Goal: Task Accomplishment & Management: Use online tool/utility

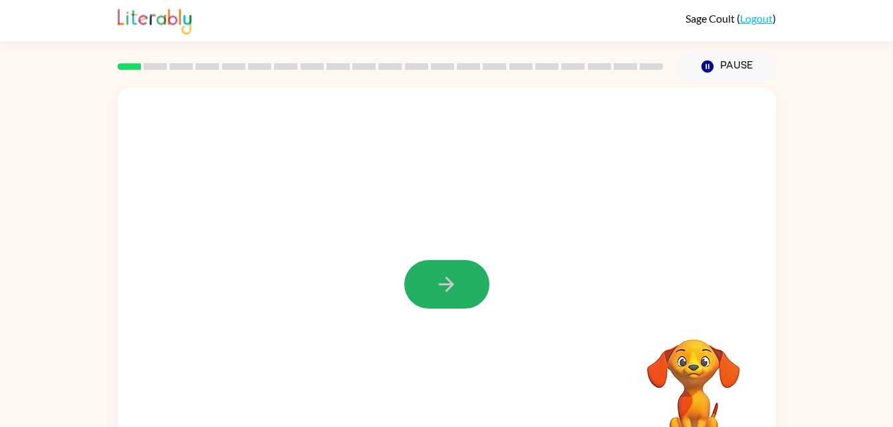
drag, startPoint x: 466, startPoint y: 271, endPoint x: 457, endPoint y: 259, distance: 15.3
click at [457, 259] on div at bounding box center [447, 277] width 658 height 379
click at [439, 295] on icon "button" at bounding box center [446, 283] width 23 height 23
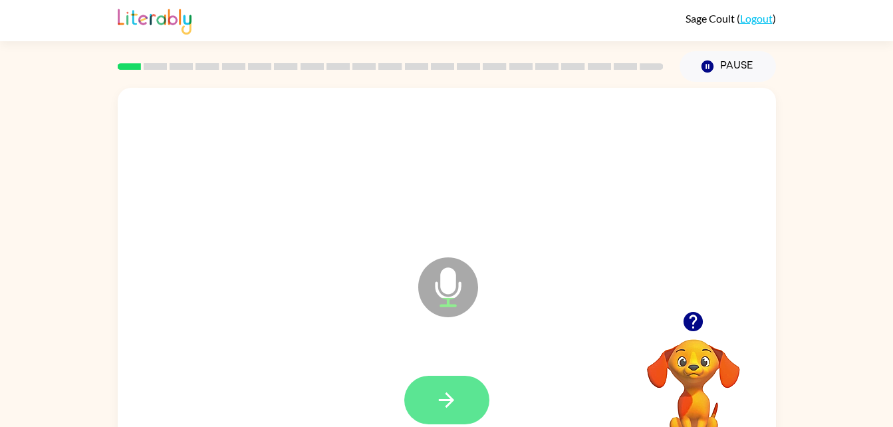
click at [459, 399] on button "button" at bounding box center [446, 399] width 85 height 49
click at [465, 381] on button "button" at bounding box center [446, 399] width 85 height 49
click at [474, 399] on button "button" at bounding box center [446, 399] width 85 height 49
click at [445, 398] on icon "button" at bounding box center [446, 399] width 23 height 23
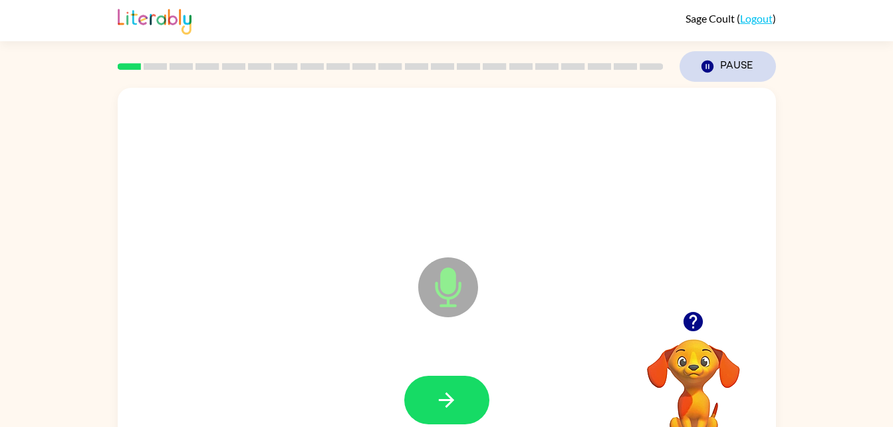
click at [706, 68] on icon "Pause" at bounding box center [707, 66] width 15 height 15
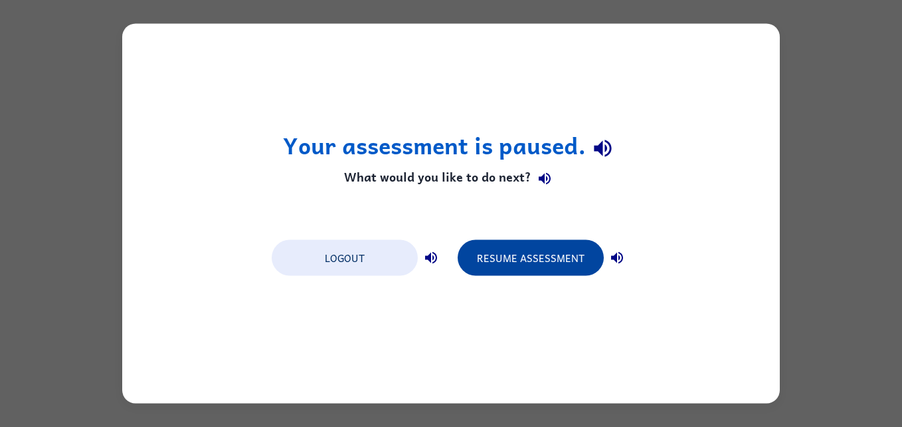
click at [558, 249] on button "Resume Assessment" at bounding box center [531, 258] width 146 height 36
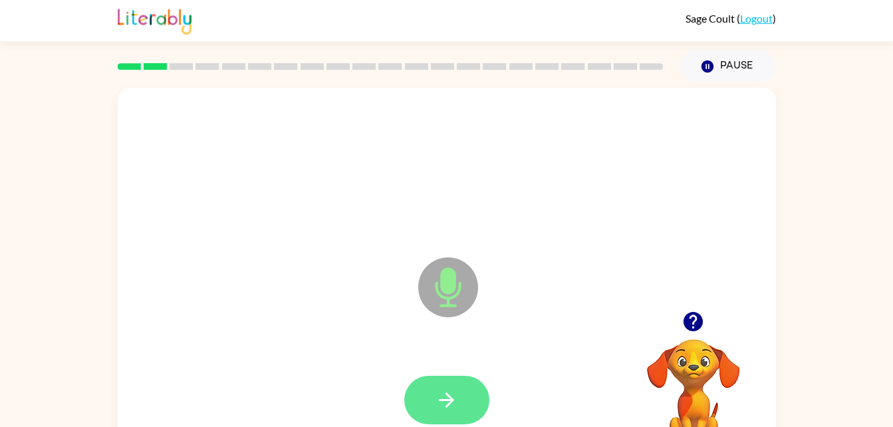
click at [464, 409] on button "button" at bounding box center [446, 399] width 85 height 49
click at [477, 394] on button "button" at bounding box center [446, 399] width 85 height 49
click at [452, 396] on icon "button" at bounding box center [446, 399] width 23 height 23
click at [431, 396] on button "button" at bounding box center [446, 399] width 85 height 49
click at [448, 420] on button "button" at bounding box center [446, 399] width 85 height 49
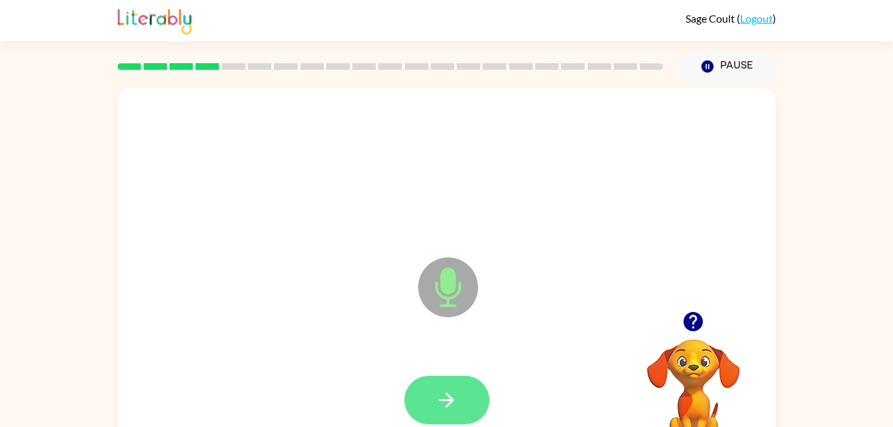
click at [456, 408] on icon "button" at bounding box center [446, 399] width 23 height 23
click at [474, 419] on button "button" at bounding box center [446, 399] width 85 height 49
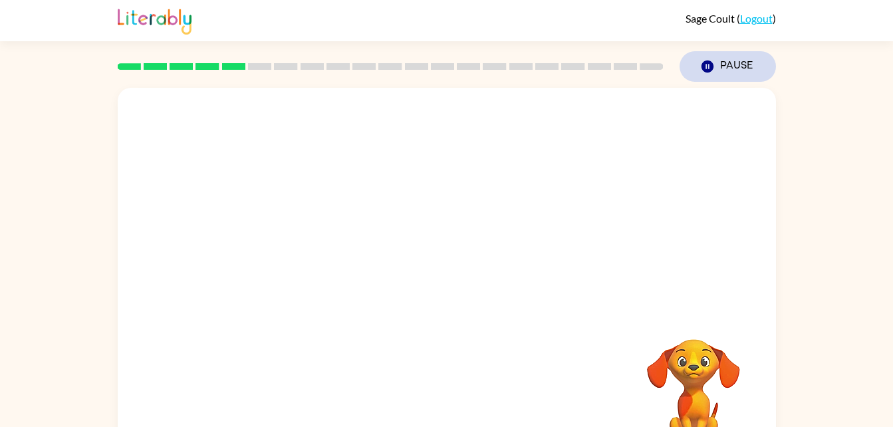
click at [708, 68] on icon "Pause" at bounding box center [707, 66] width 15 height 15
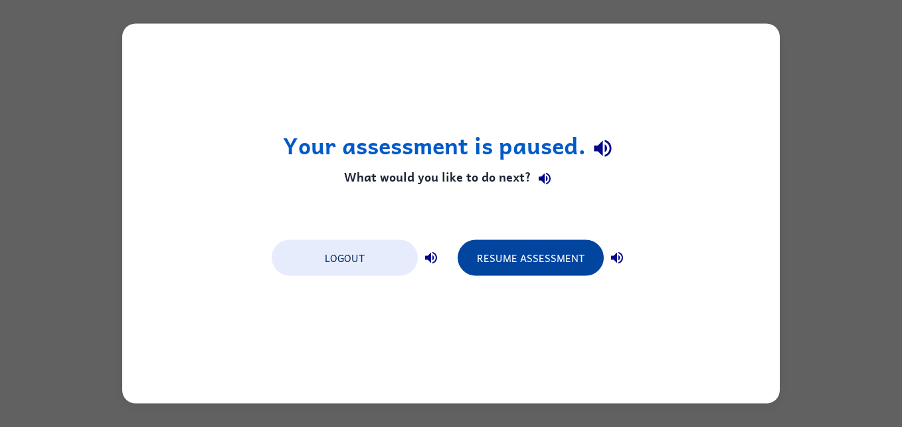
click at [539, 259] on button "Resume Assessment" at bounding box center [531, 258] width 146 height 36
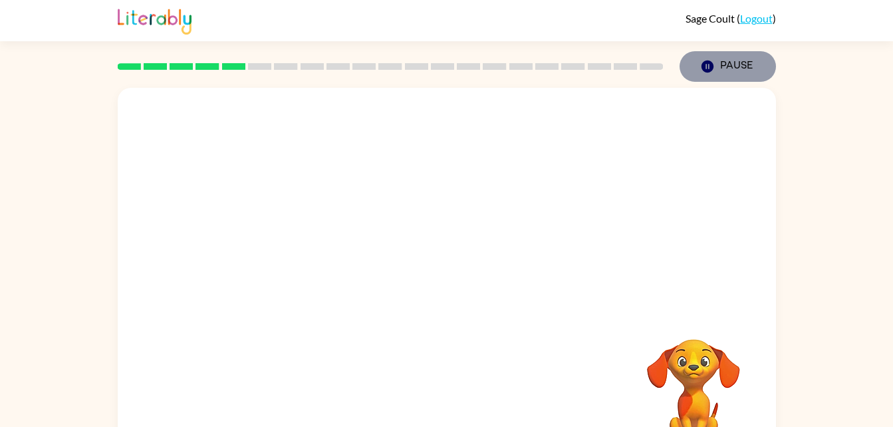
click at [714, 59] on button "Pause Pause" at bounding box center [727, 66] width 96 height 31
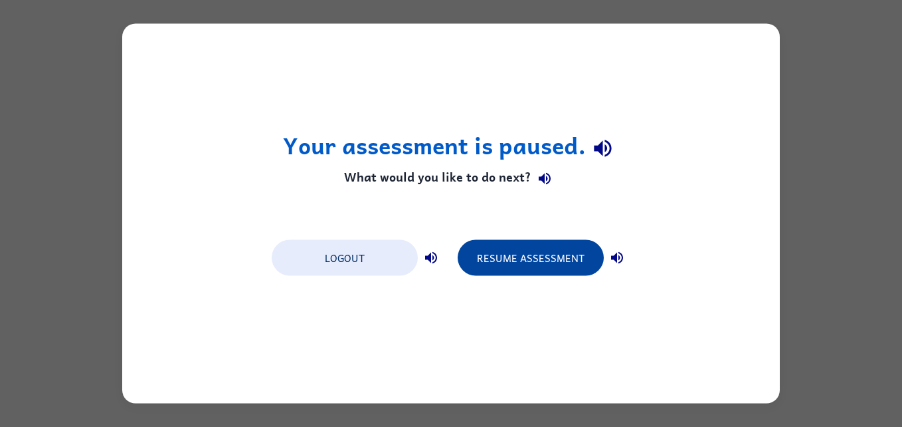
click at [534, 259] on button "Resume Assessment" at bounding box center [531, 258] width 146 height 36
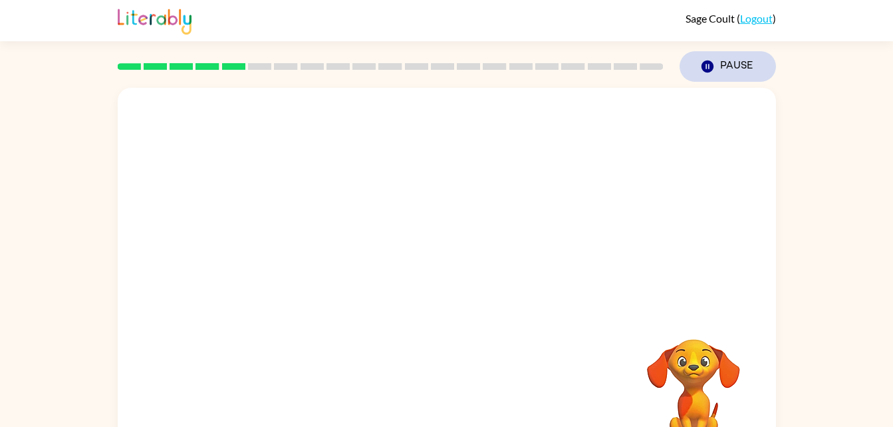
click at [705, 59] on icon "Pause" at bounding box center [707, 66] width 15 height 15
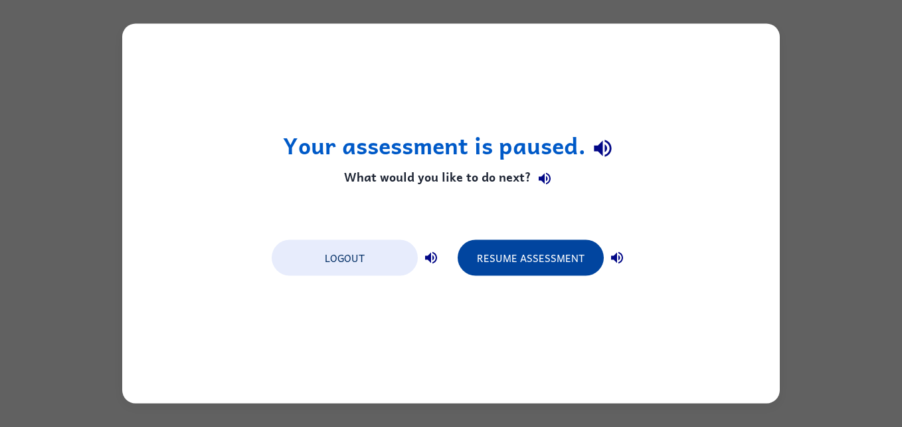
click at [568, 274] on button "Resume Assessment" at bounding box center [531, 258] width 146 height 36
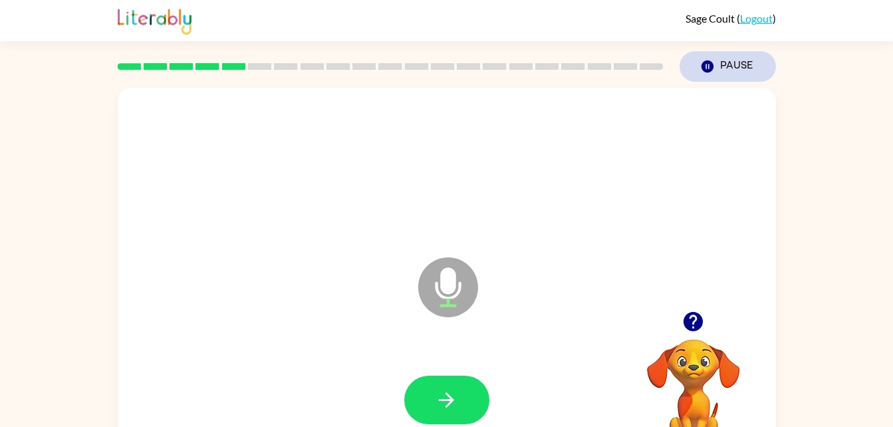
click at [721, 67] on button "Pause Pause" at bounding box center [727, 66] width 96 height 31
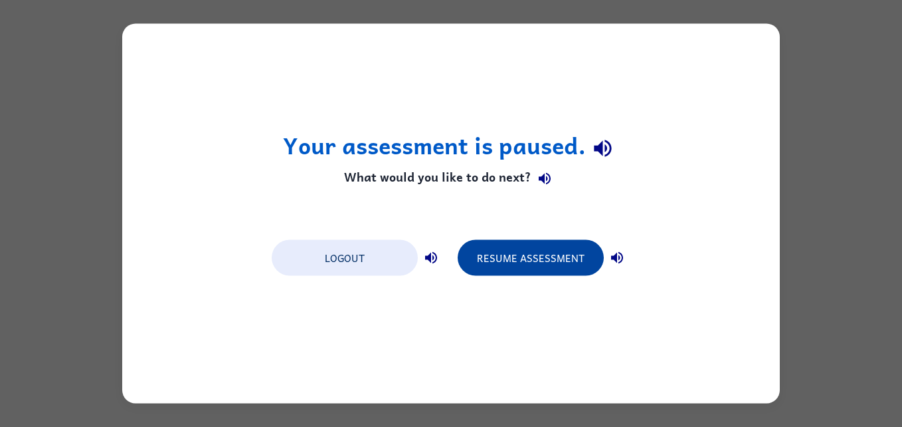
click at [546, 257] on button "Resume Assessment" at bounding box center [531, 258] width 146 height 36
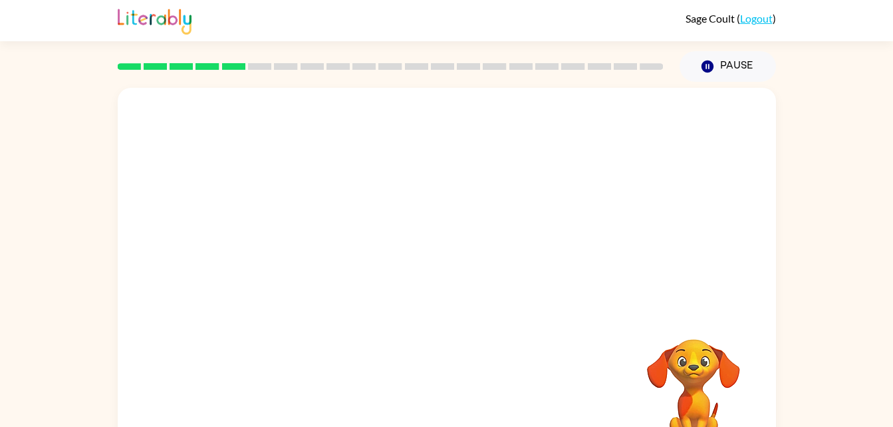
click at [439, 295] on div at bounding box center [447, 199] width 658 height 223
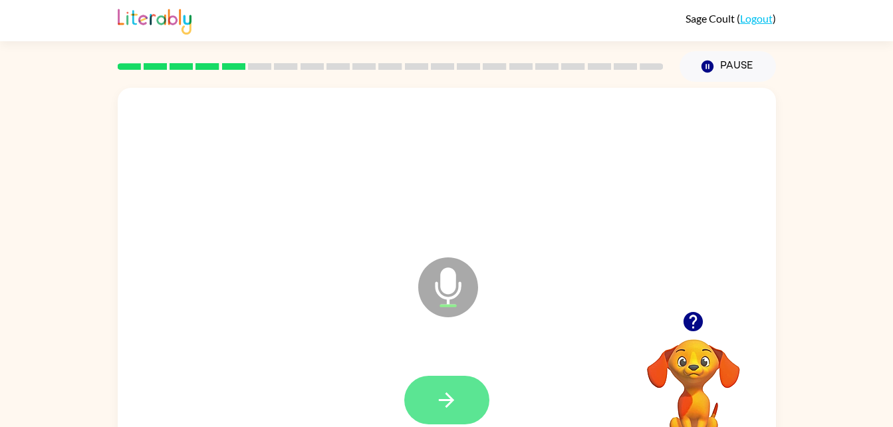
click at [431, 397] on button "button" at bounding box center [446, 399] width 85 height 49
click at [425, 391] on button "button" at bounding box center [446, 399] width 85 height 49
click at [455, 409] on icon "button" at bounding box center [446, 399] width 23 height 23
click at [464, 394] on button "button" at bounding box center [446, 399] width 85 height 49
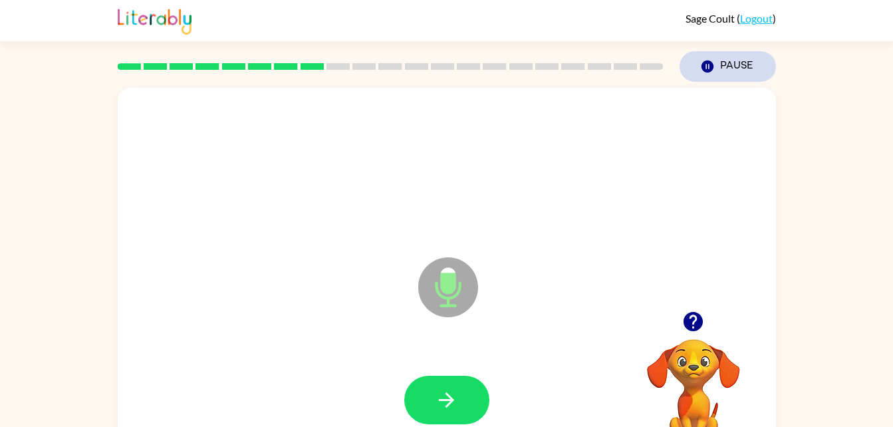
click at [705, 60] on icon "Pause" at bounding box center [707, 66] width 15 height 15
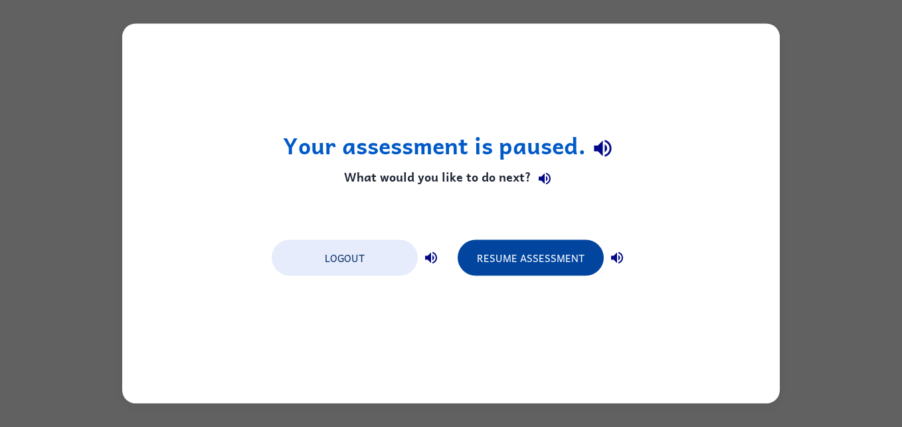
click at [528, 270] on button "Resume Assessment" at bounding box center [531, 258] width 146 height 36
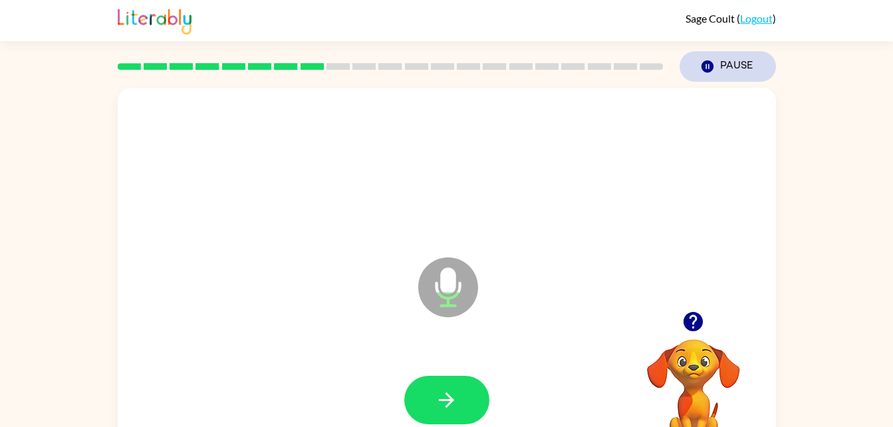
click at [706, 63] on icon "button" at bounding box center [706, 66] width 12 height 12
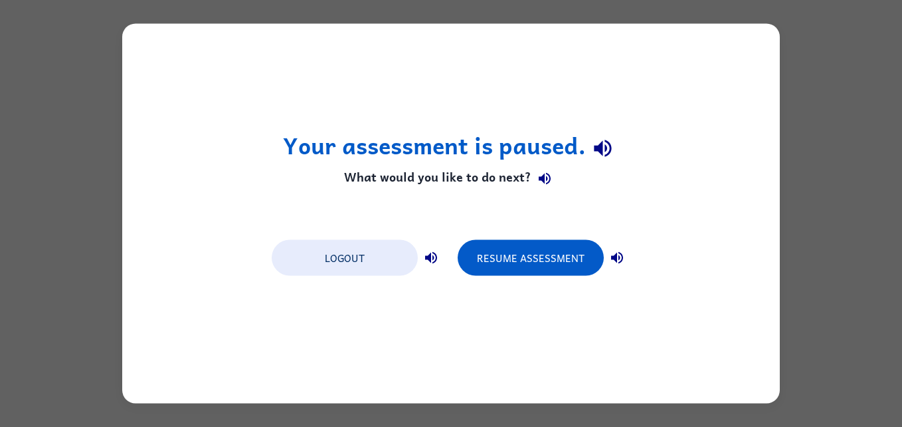
click at [526, 287] on div "Your assessment is paused. What would you like to do next? Logout Resume Assess…" at bounding box center [451, 213] width 658 height 379
click at [542, 274] on button "Resume Assessment" at bounding box center [531, 258] width 146 height 36
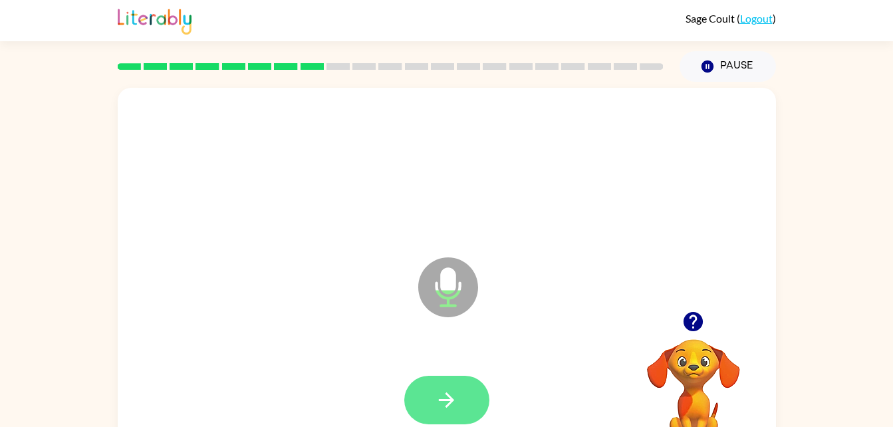
click at [451, 391] on icon "button" at bounding box center [446, 399] width 23 height 23
click at [444, 394] on icon "button" at bounding box center [446, 399] width 23 height 23
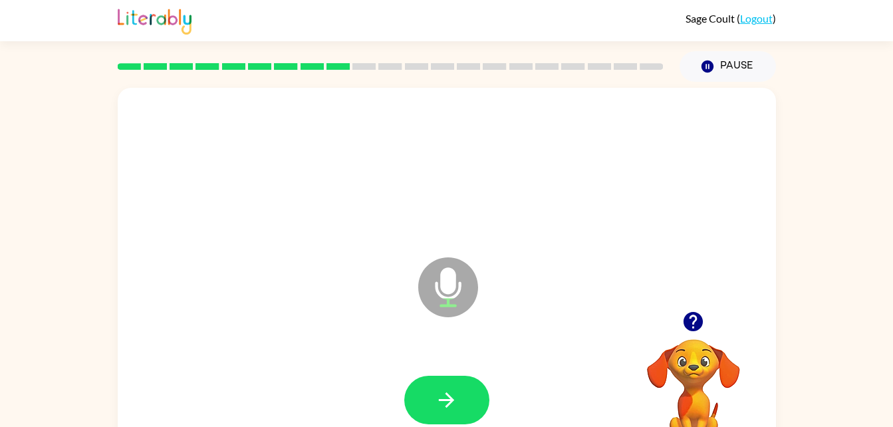
scroll to position [41, 0]
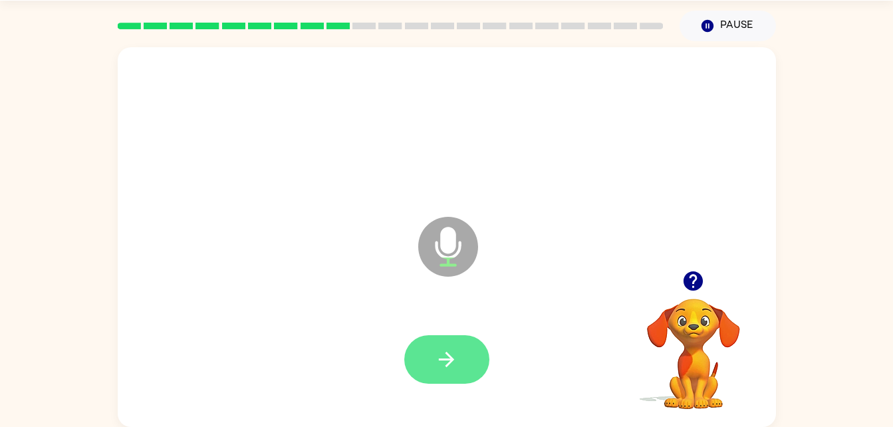
click at [462, 359] on button "button" at bounding box center [446, 359] width 85 height 49
click at [447, 368] on icon "button" at bounding box center [446, 359] width 23 height 23
click at [440, 345] on button "button" at bounding box center [446, 359] width 85 height 49
click at [456, 350] on icon "button" at bounding box center [446, 359] width 23 height 23
click at [454, 361] on icon "button" at bounding box center [446, 359] width 23 height 23
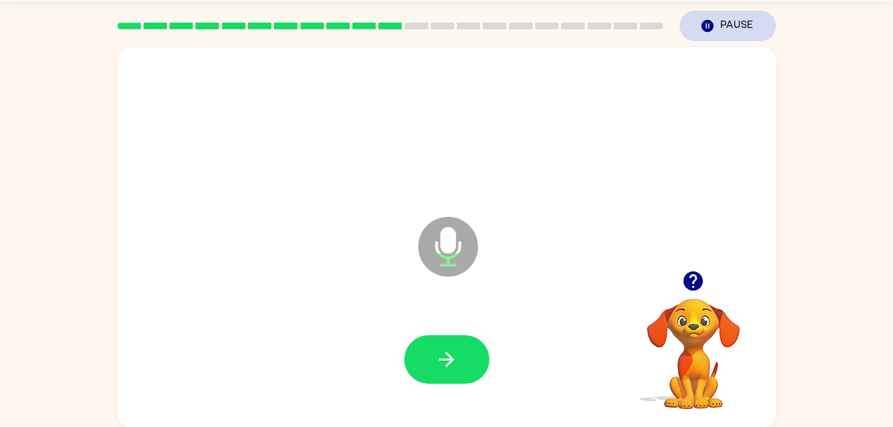
click at [704, 21] on icon "button" at bounding box center [706, 26] width 12 height 12
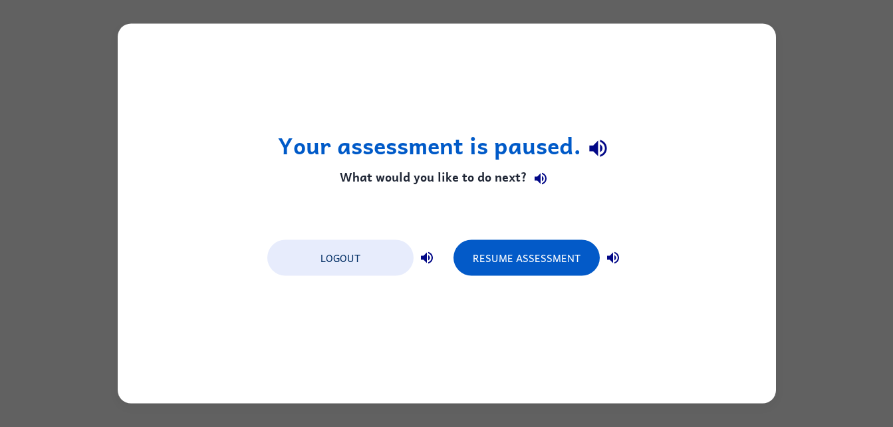
scroll to position [0, 0]
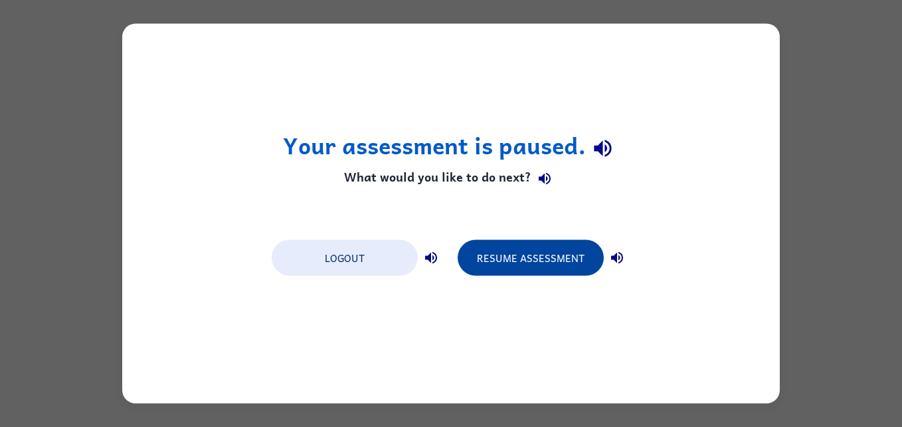
click at [548, 249] on button "Resume Assessment" at bounding box center [531, 258] width 146 height 36
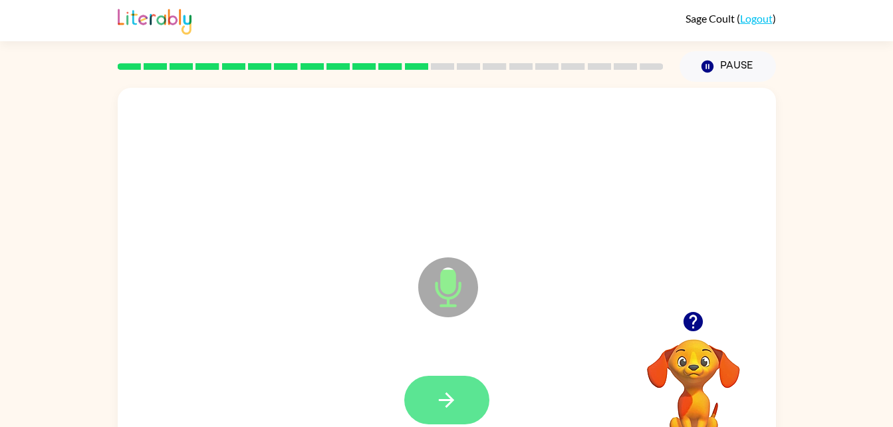
click at [443, 420] on button "button" at bounding box center [446, 399] width 85 height 49
click at [445, 385] on button "button" at bounding box center [446, 399] width 85 height 49
click at [447, 415] on button "button" at bounding box center [446, 399] width 85 height 49
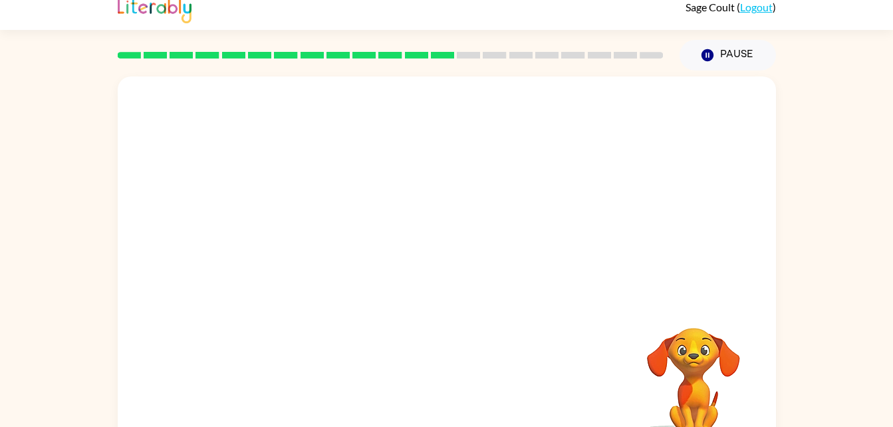
scroll to position [7, 0]
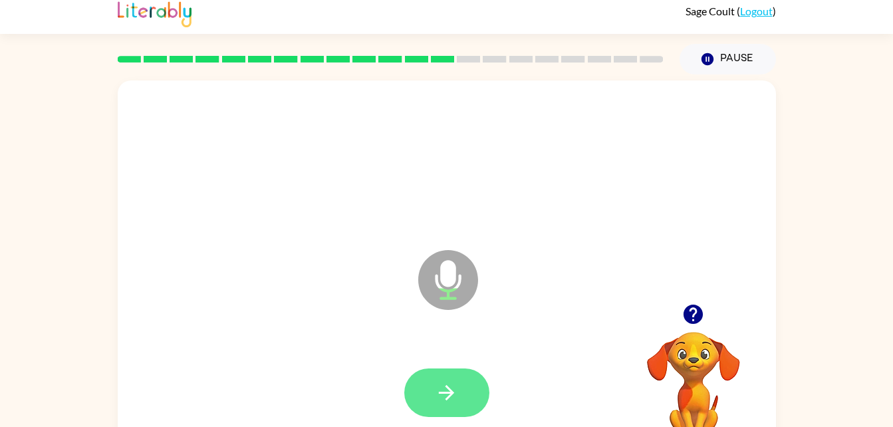
click at [443, 383] on icon "button" at bounding box center [446, 392] width 23 height 23
click at [454, 383] on icon "button" at bounding box center [446, 392] width 23 height 23
click at [436, 393] on icon "button" at bounding box center [446, 392] width 23 height 23
click at [461, 394] on button "button" at bounding box center [446, 392] width 85 height 49
click at [439, 377] on button "button" at bounding box center [446, 392] width 85 height 49
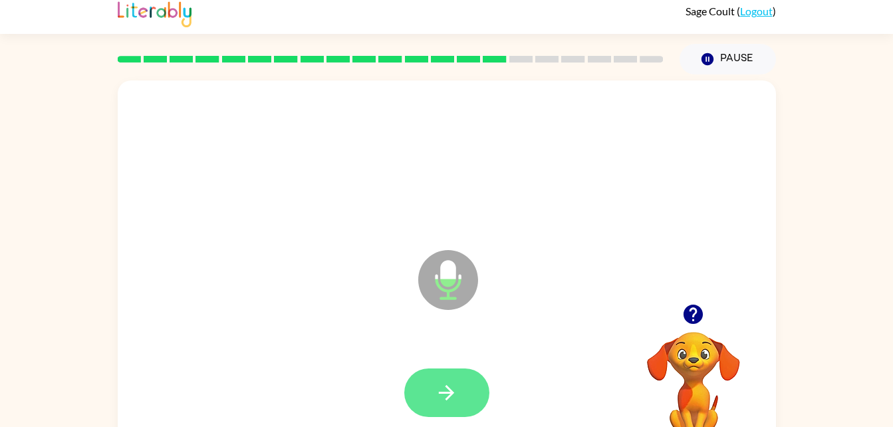
click at [447, 381] on icon "button" at bounding box center [446, 392] width 23 height 23
click at [465, 399] on button "button" at bounding box center [446, 392] width 85 height 49
click at [447, 405] on button "button" at bounding box center [446, 392] width 85 height 49
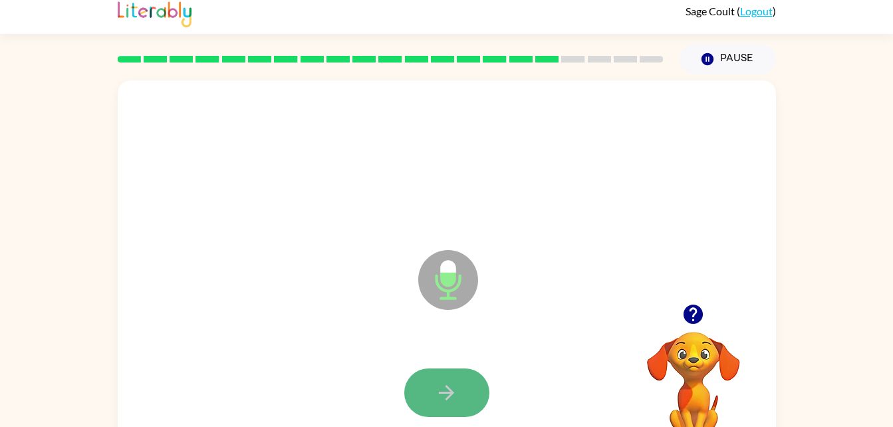
click at [444, 401] on icon "button" at bounding box center [446, 392] width 23 height 23
click at [441, 401] on icon "button" at bounding box center [446, 392] width 23 height 23
click at [431, 409] on button "button" at bounding box center [446, 392] width 85 height 49
click at [465, 395] on button "button" at bounding box center [446, 392] width 85 height 49
click at [452, 376] on button "button" at bounding box center [446, 392] width 85 height 49
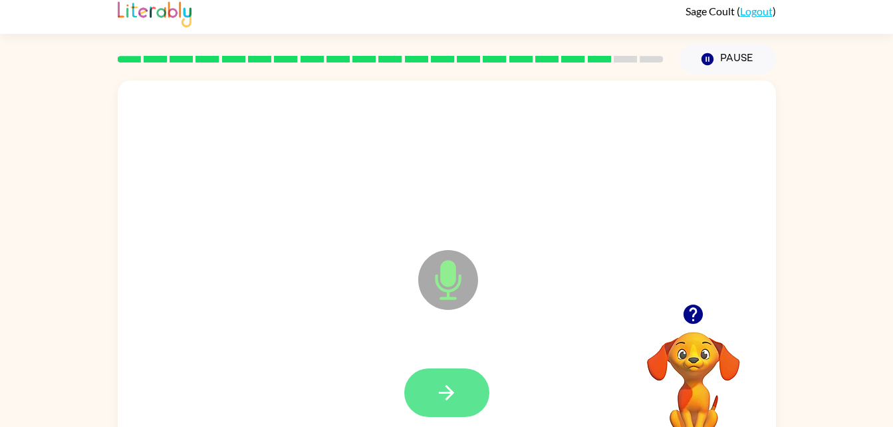
click at [463, 388] on button "button" at bounding box center [446, 392] width 85 height 49
click at [443, 411] on button "button" at bounding box center [446, 392] width 85 height 49
click at [437, 383] on icon "button" at bounding box center [446, 392] width 23 height 23
click at [443, 391] on icon "button" at bounding box center [446, 392] width 15 height 15
